Goal: Find specific page/section: Find specific page/section

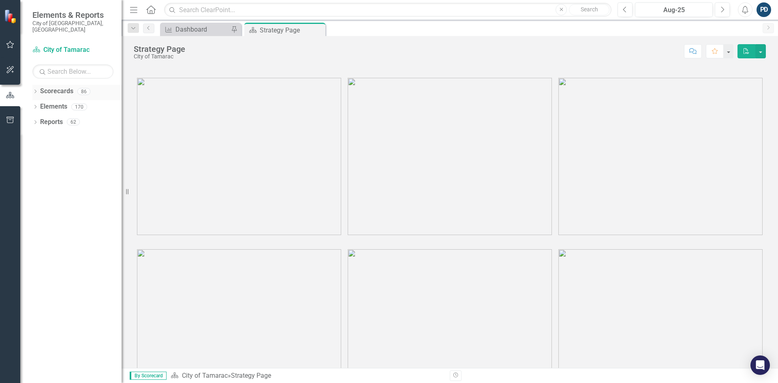
click at [36, 90] on icon "Dropdown" at bounding box center [35, 92] width 6 height 4
click at [38, 104] on icon "Dropdown" at bounding box center [39, 106] width 6 height 5
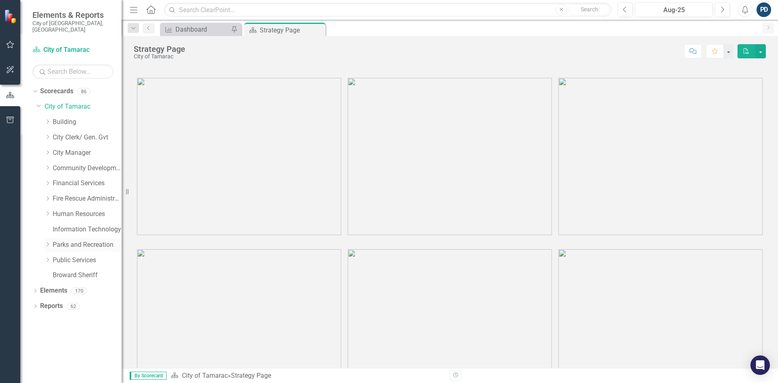
click at [49, 242] on icon "Dropdown" at bounding box center [48, 244] width 6 height 5
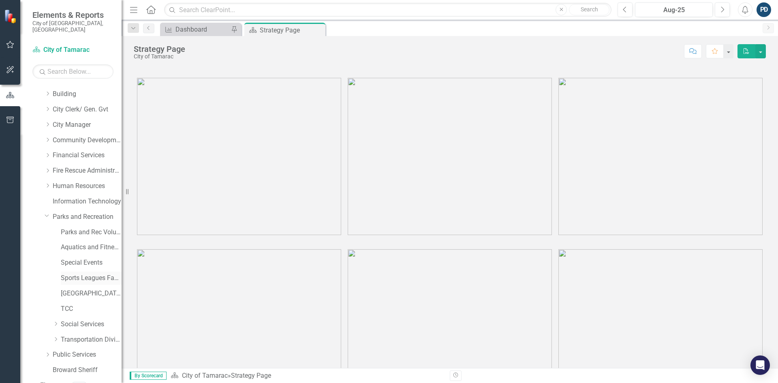
scroll to position [41, 0]
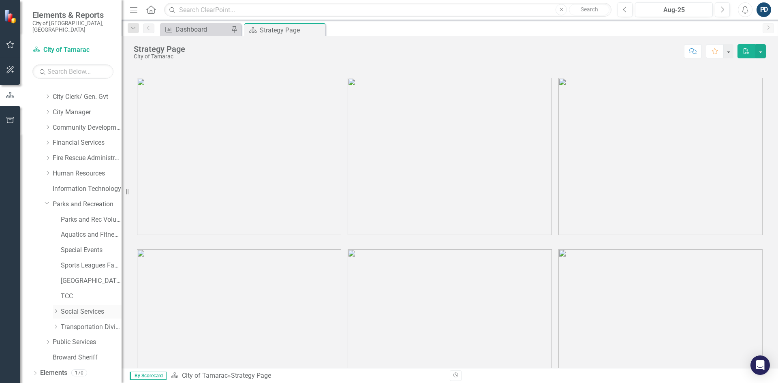
click at [57, 309] on icon at bounding box center [56, 311] width 2 height 4
click at [56, 307] on icon "Dropdown" at bounding box center [55, 310] width 5 height 6
click at [56, 309] on icon "Dropdown" at bounding box center [56, 311] width 6 height 5
click at [81, 307] on link "Social Services" at bounding box center [91, 311] width 61 height 9
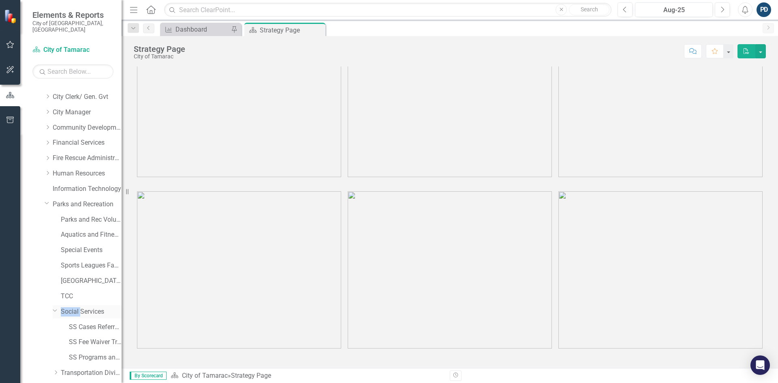
click at [81, 307] on link "Social Services" at bounding box center [91, 311] width 61 height 9
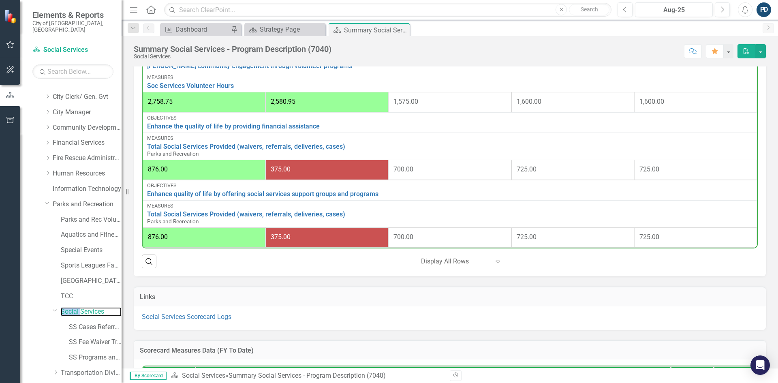
scroll to position [527, 0]
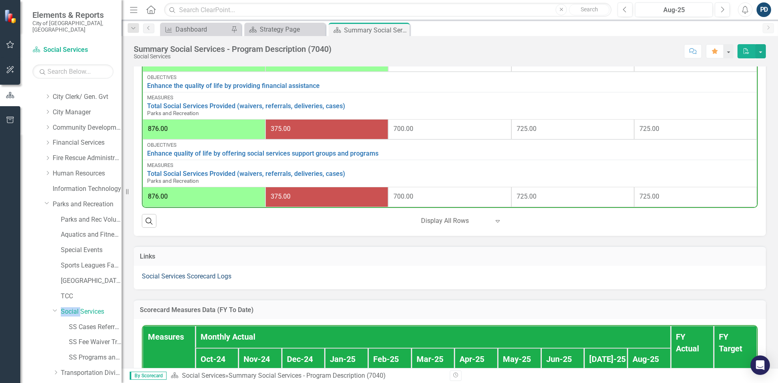
drag, startPoint x: 167, startPoint y: 288, endPoint x: 166, endPoint y: 282, distance: 5.8
click at [166, 280] on link "Social Services Scorecard Logs" at bounding box center [187, 276] width 90 height 8
